Goal: Navigation & Orientation: Find specific page/section

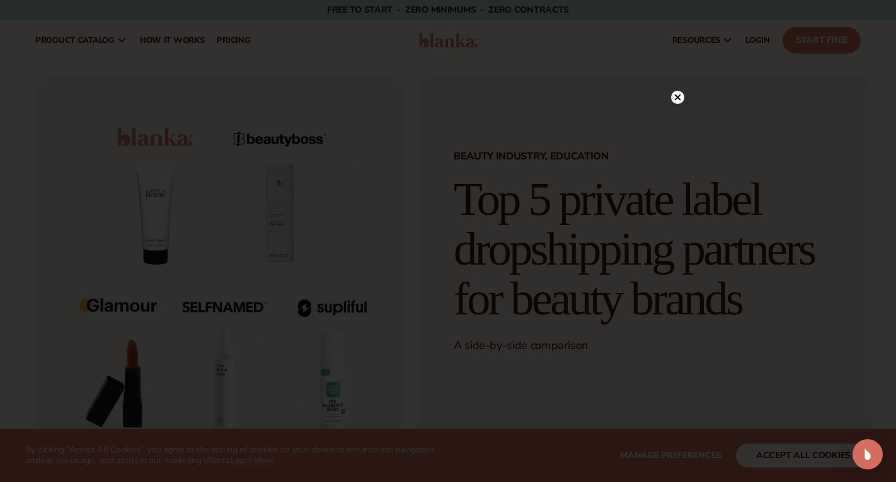
click at [679, 70] on div at bounding box center [448, 241] width 896 height 482
click at [678, 98] on icon at bounding box center [678, 98] width 6 height 6
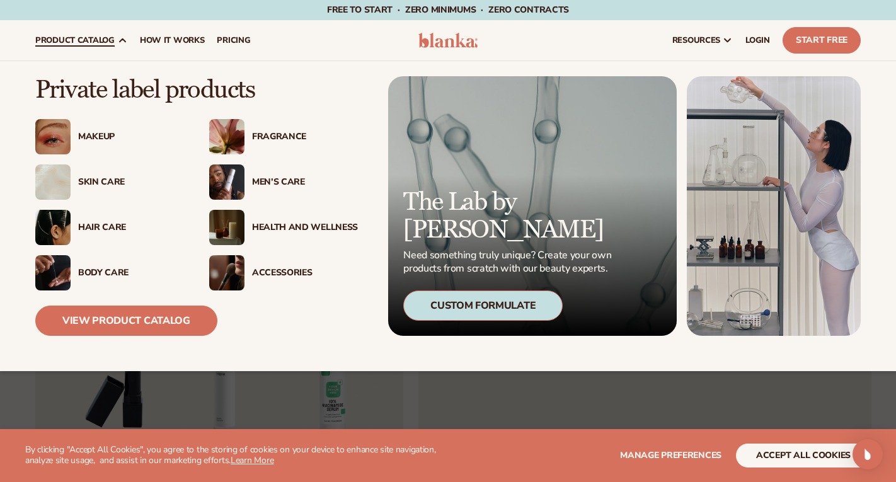
click at [267, 180] on div "Men’s Care" at bounding box center [305, 182] width 106 height 11
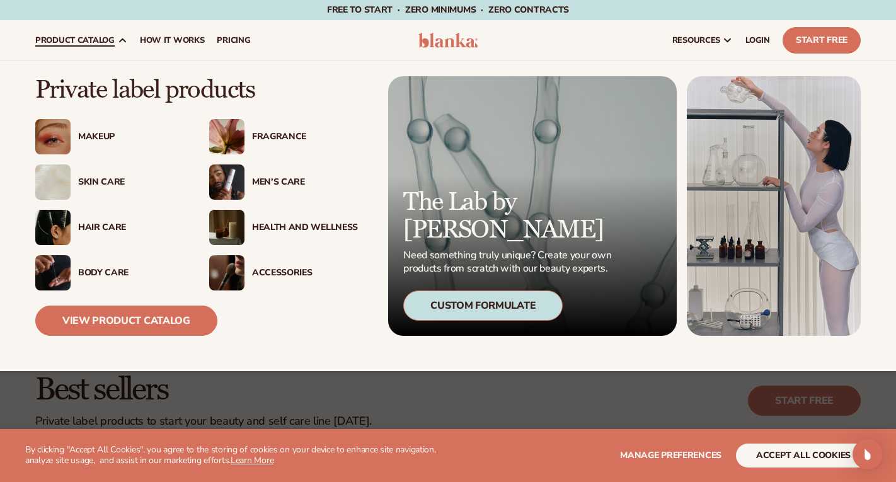
click at [95, 183] on div "Skin Care" at bounding box center [131, 182] width 106 height 11
click at [95, 138] on div "Makeup" at bounding box center [131, 137] width 106 height 11
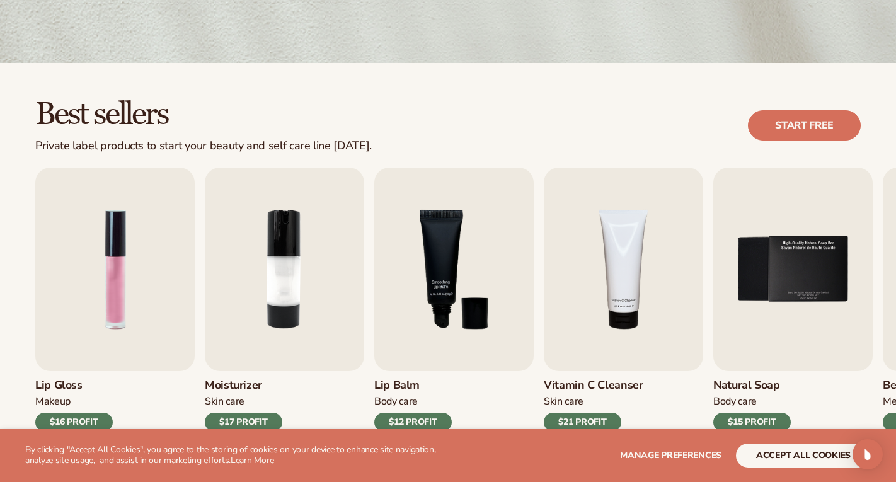
scroll to position [321, 0]
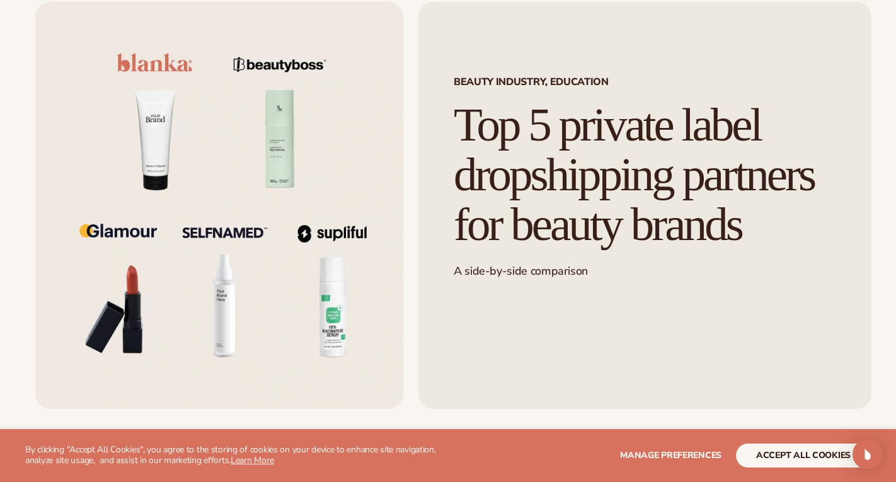
scroll to position [89, 0]
